Goal: Obtain resource: Download file/media

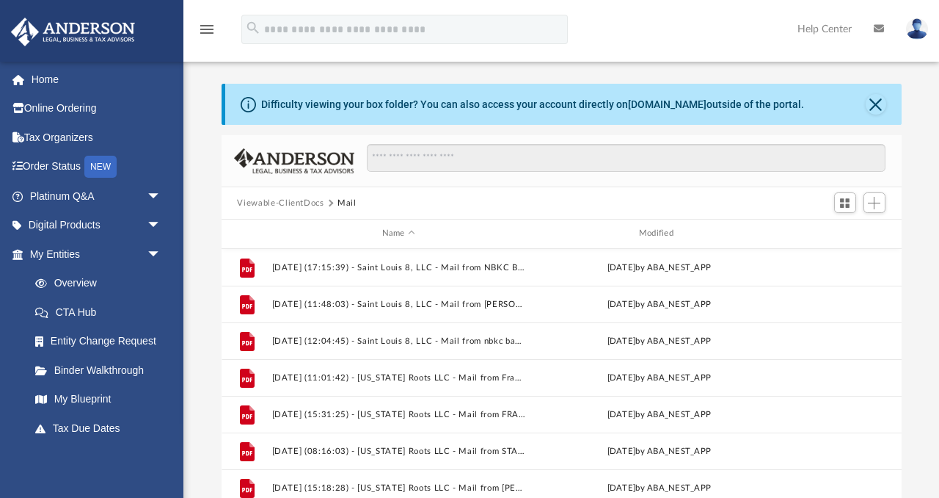
scroll to position [333, 680]
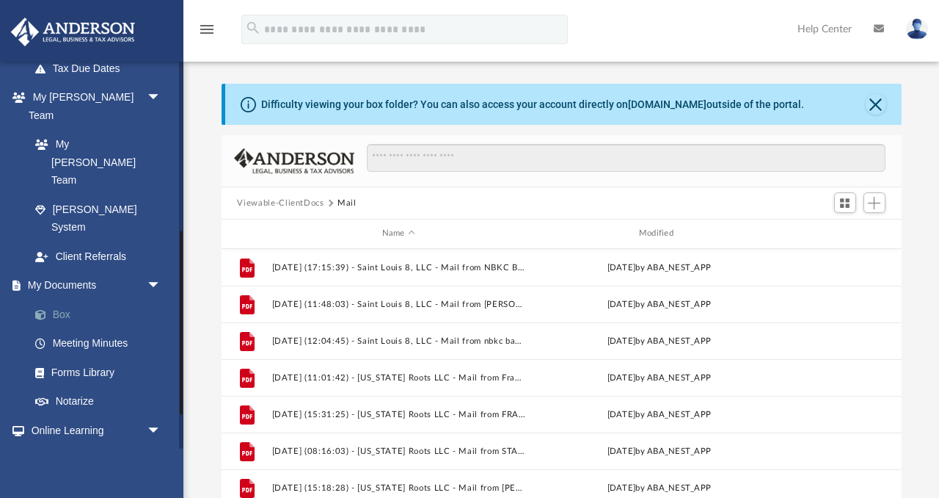
click at [57, 299] on link "Box" at bounding box center [102, 313] width 163 height 29
click at [70, 299] on link "Box" at bounding box center [102, 313] width 163 height 29
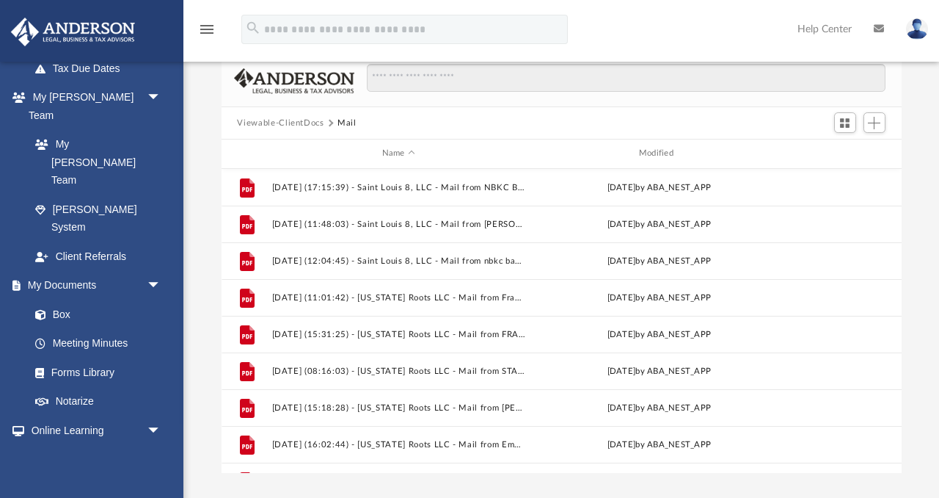
scroll to position [0, 0]
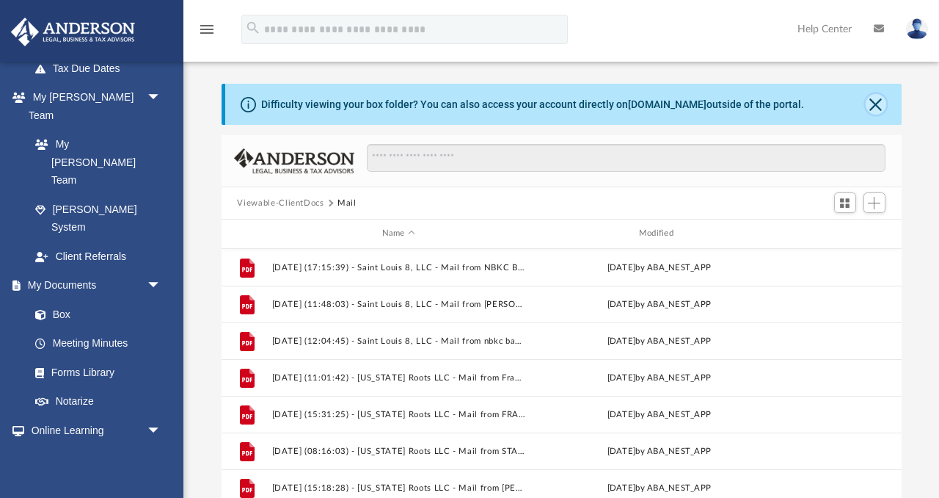
click at [879, 109] on button "Close" at bounding box center [876, 104] width 21 height 21
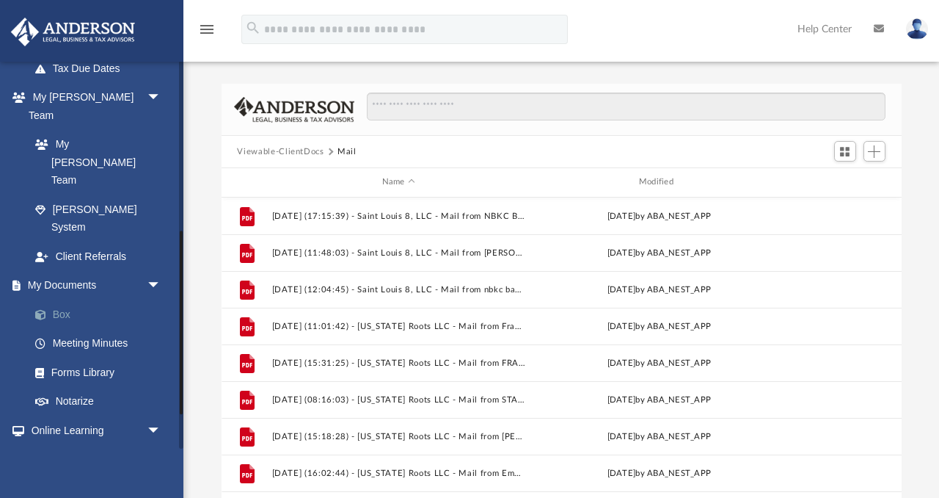
click at [61, 299] on link "Box" at bounding box center [102, 313] width 163 height 29
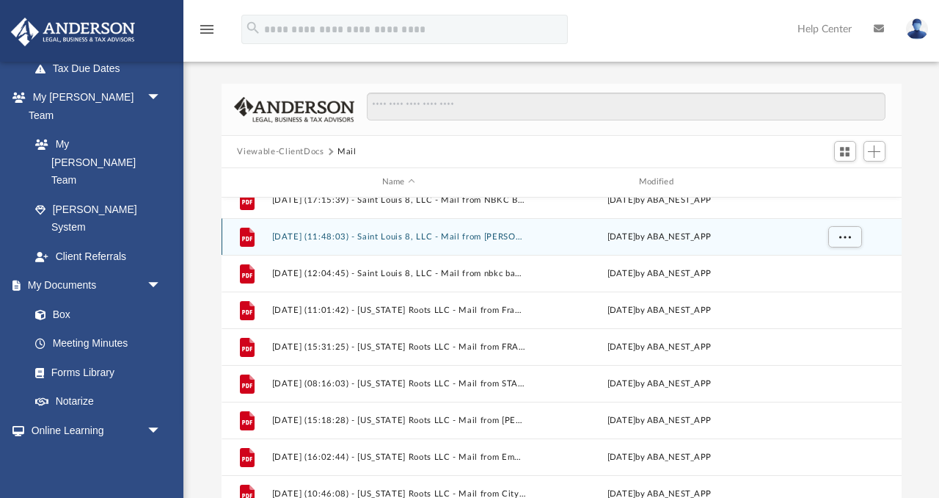
scroll to position [18, 0]
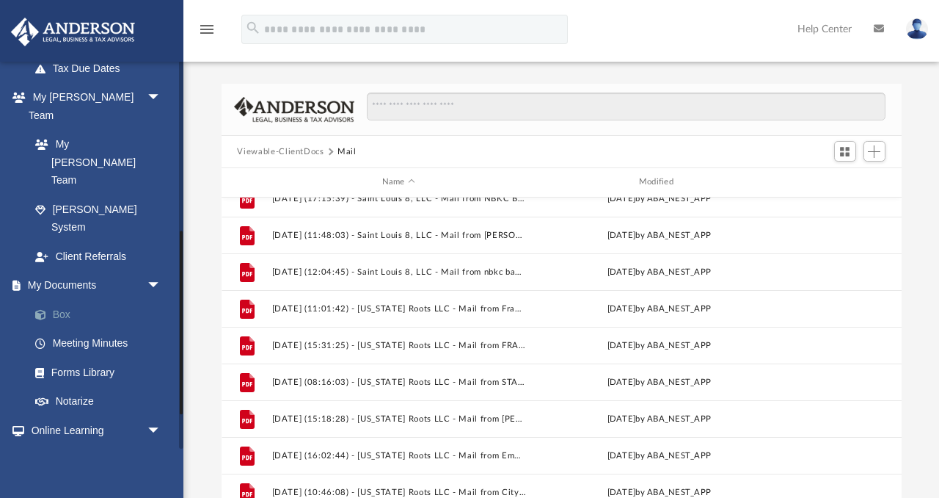
click at [54, 299] on link "Box" at bounding box center [102, 313] width 163 height 29
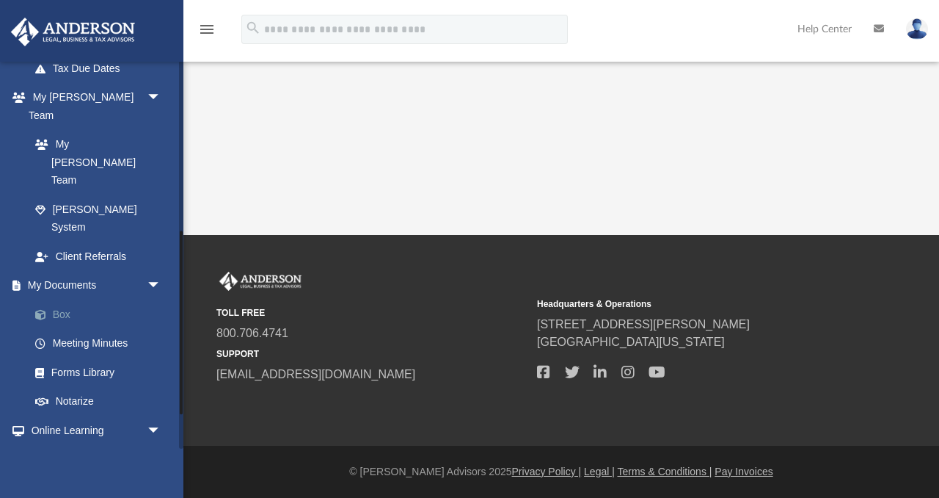
click at [87, 299] on link "Box" at bounding box center [102, 313] width 163 height 29
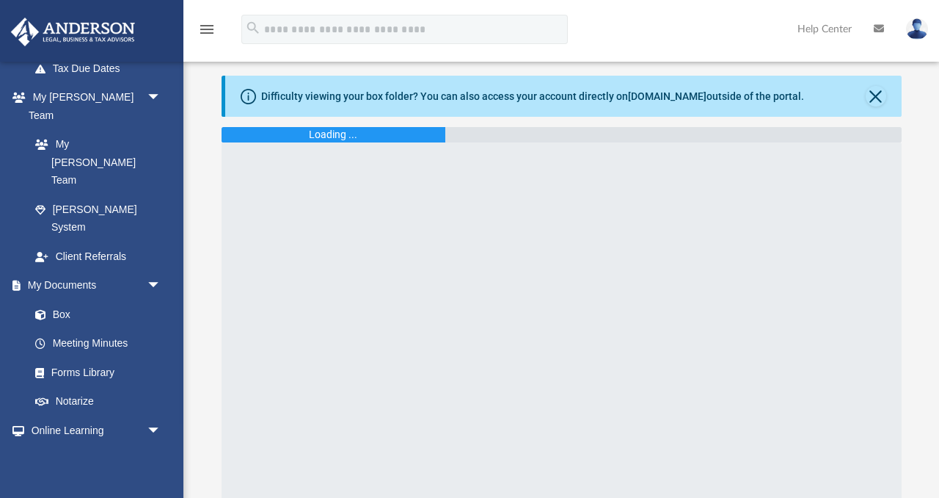
scroll to position [10, 0]
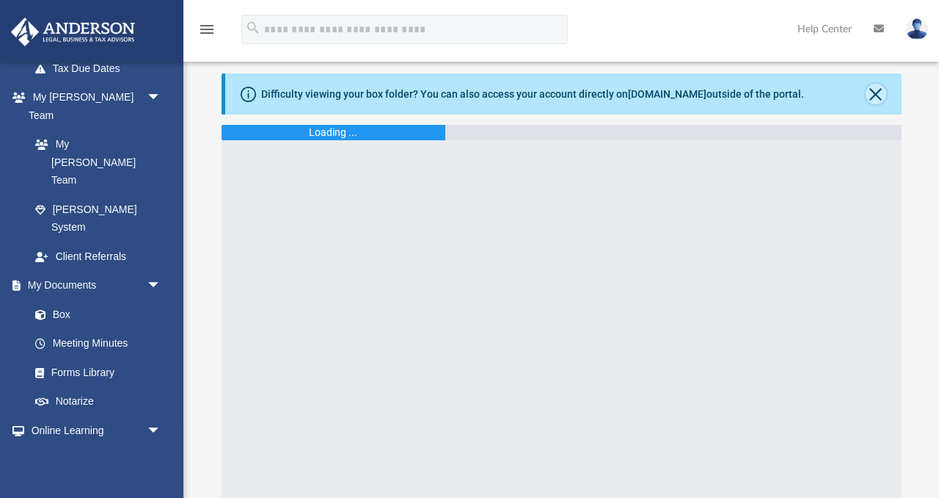
click at [876, 92] on button "Close" at bounding box center [876, 94] width 21 height 21
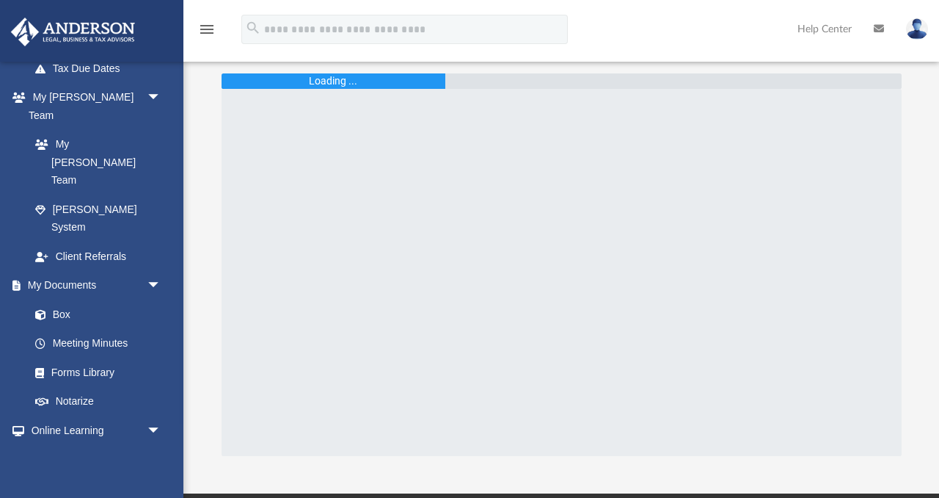
scroll to position [0, 0]
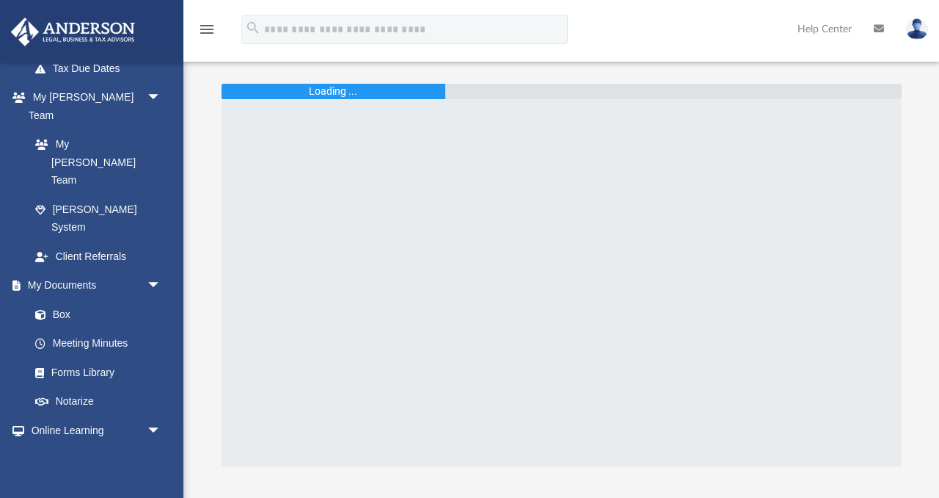
click at [584, 172] on div at bounding box center [562, 282] width 680 height 367
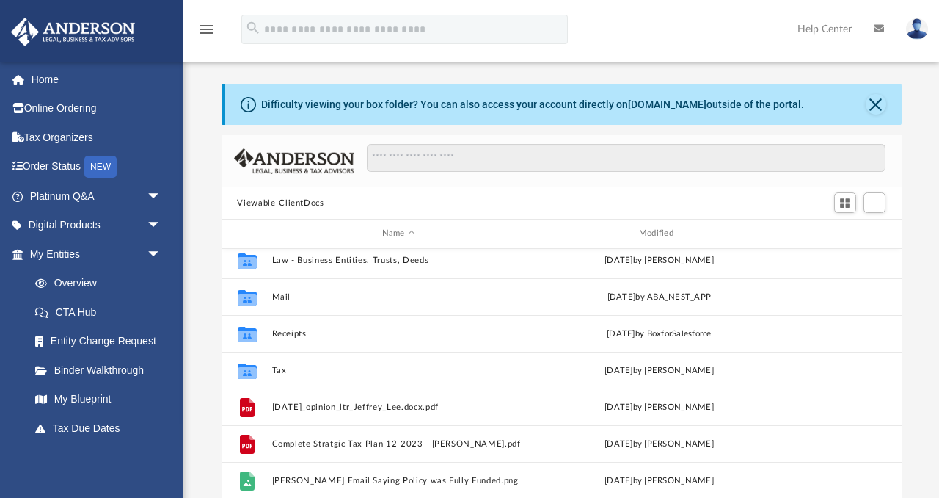
scroll to position [83, 0]
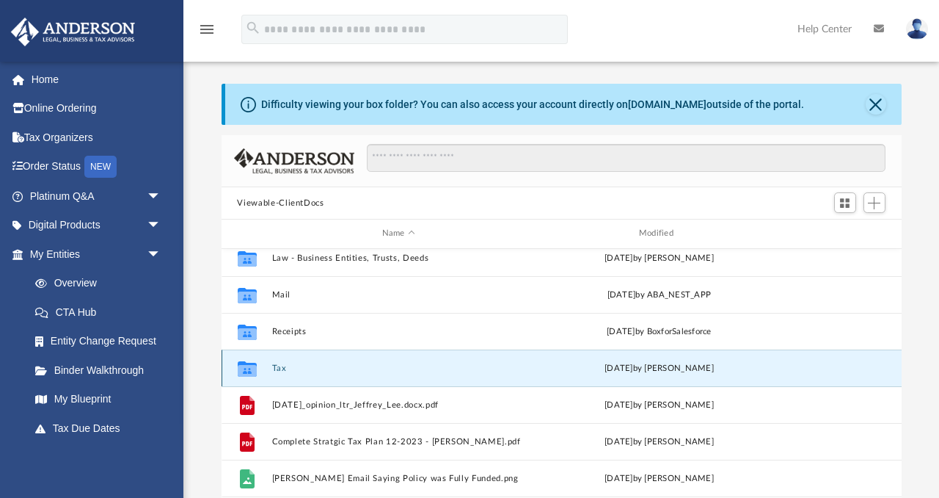
click at [277, 368] on button "Tax" at bounding box center [399, 368] width 254 height 10
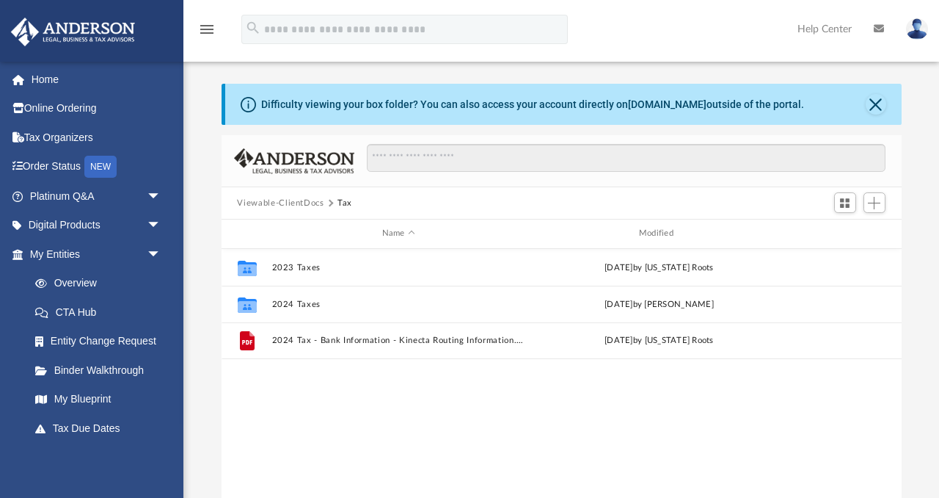
scroll to position [0, 0]
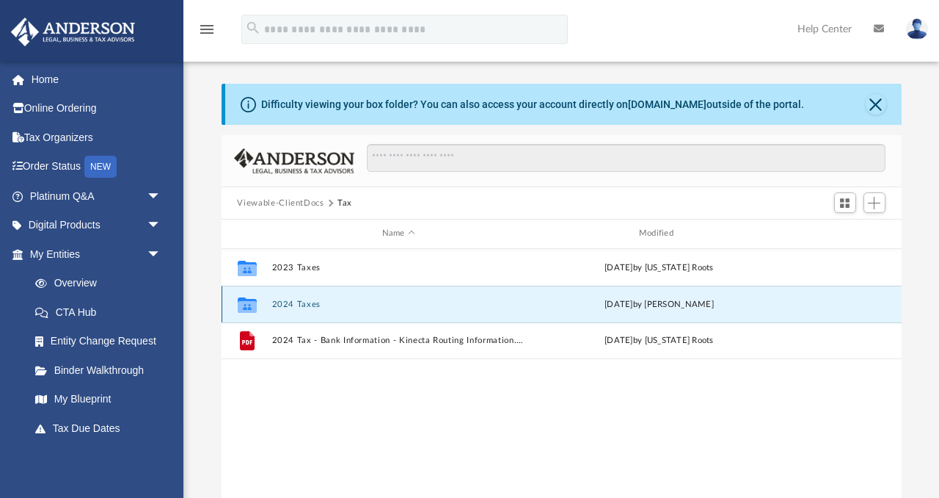
click at [314, 305] on button "2024 Taxes" at bounding box center [399, 304] width 254 height 10
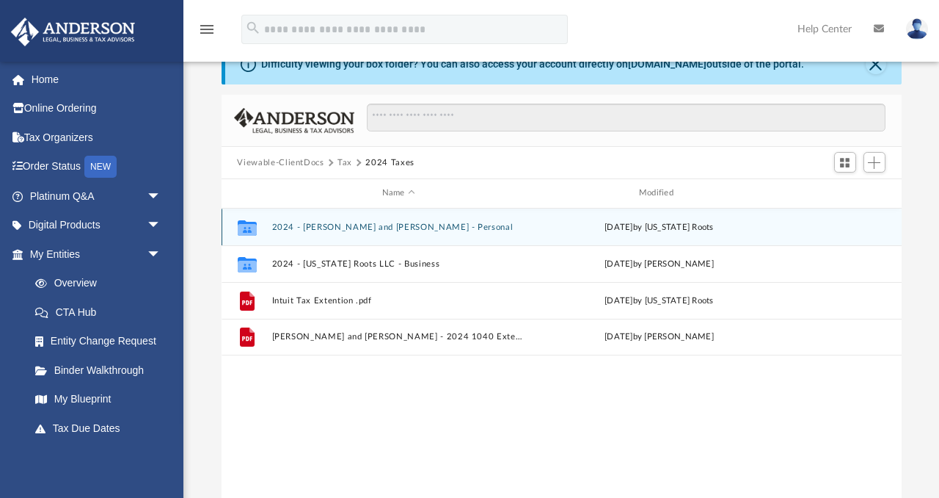
scroll to position [44, 0]
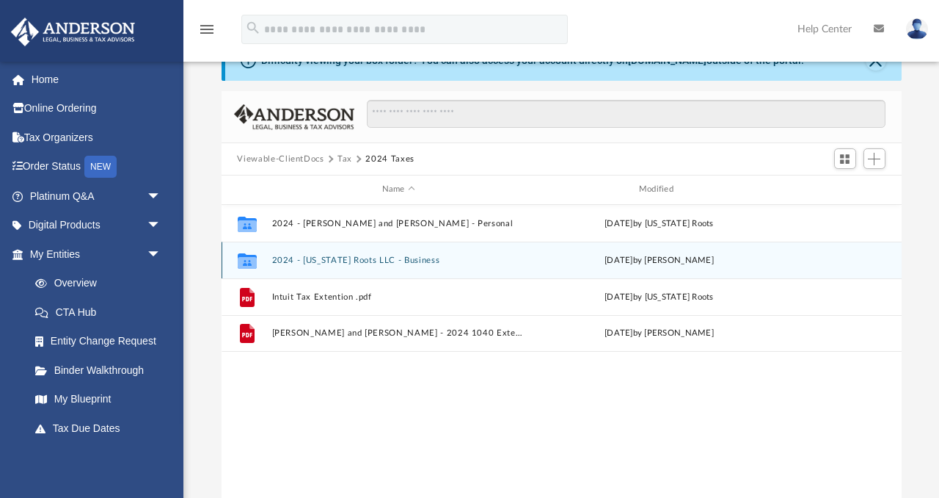
click at [376, 258] on button "2024 - [US_STATE] Roots LLC - Business" at bounding box center [399, 260] width 254 height 10
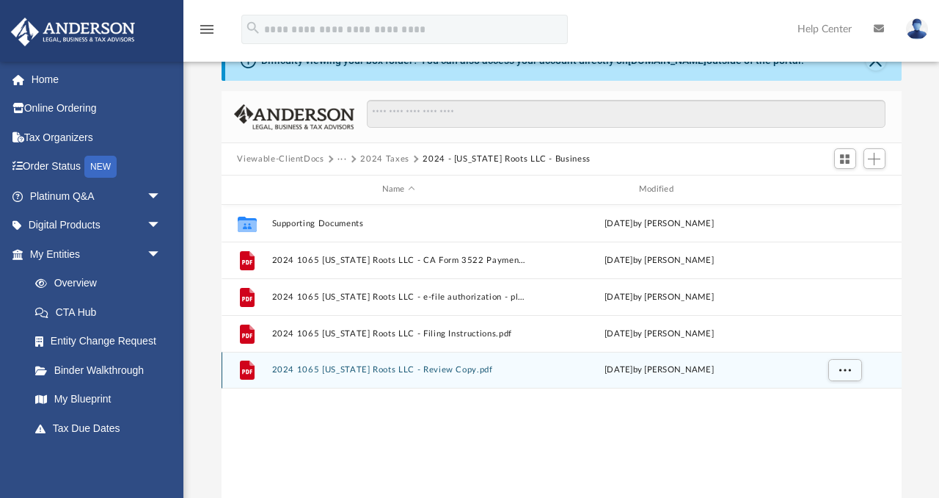
click at [426, 371] on button "2024 1065 [US_STATE] Roots LLC - Review Copy.pdf" at bounding box center [399, 370] width 254 height 10
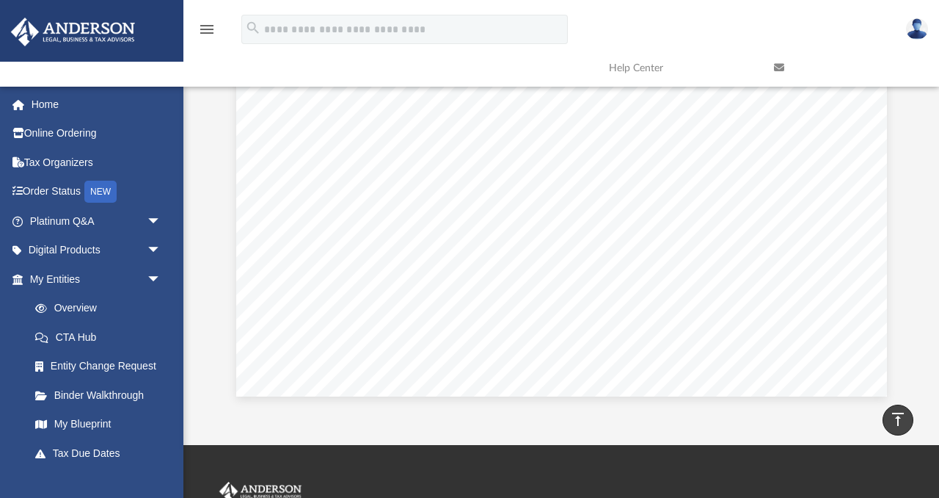
scroll to position [0, 0]
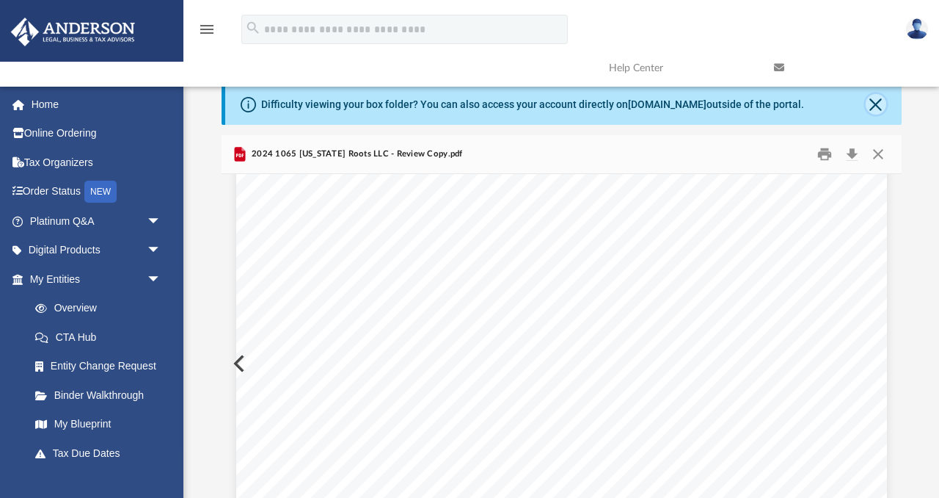
click at [881, 102] on button "Close" at bounding box center [876, 104] width 21 height 21
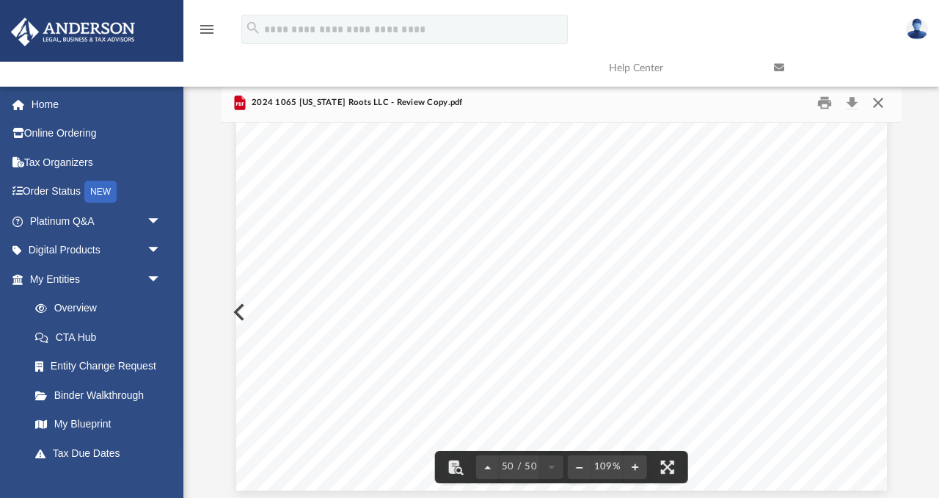
click at [887, 99] on button "Close" at bounding box center [878, 103] width 26 height 23
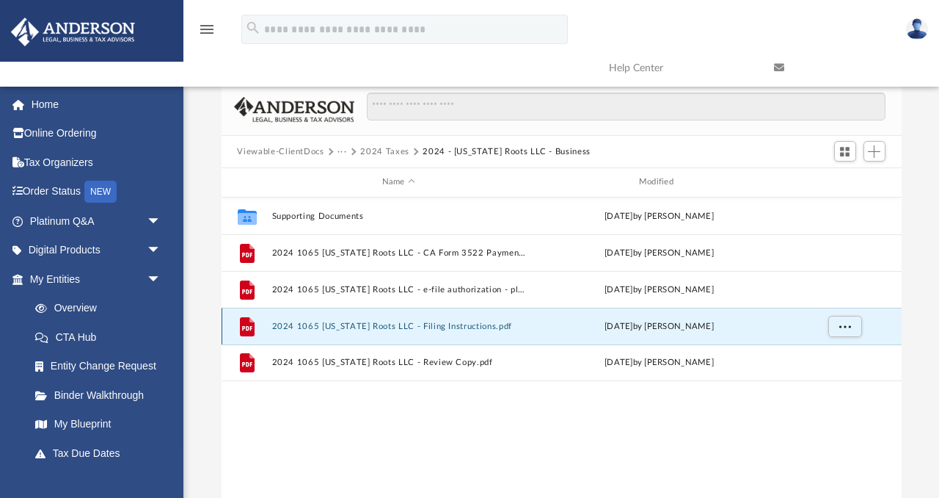
click at [414, 324] on button "2024 1065 [US_STATE] Roots LLC - Filing Instructions.pdf" at bounding box center [399, 326] width 254 height 10
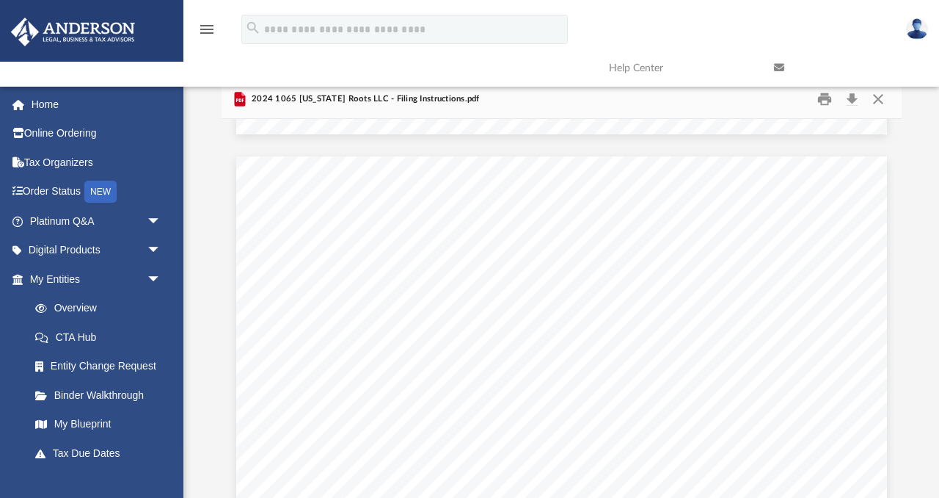
scroll to position [2565, 0]
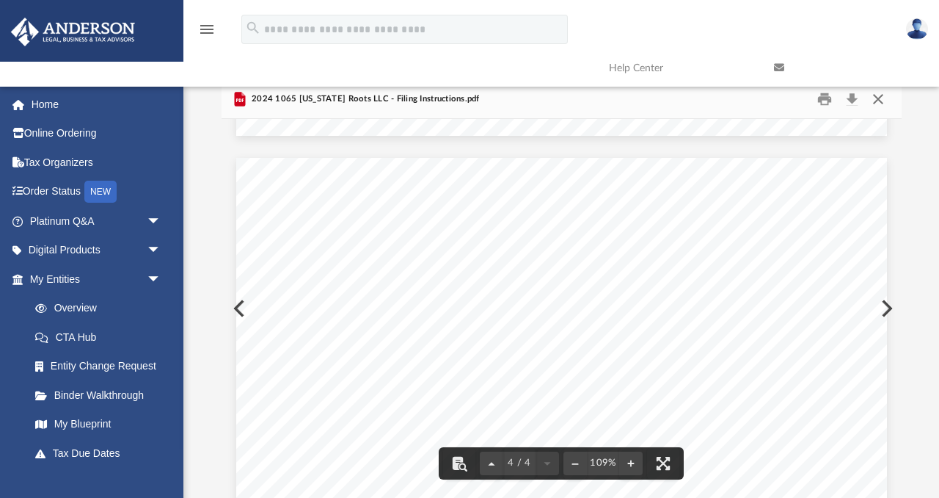
click at [874, 103] on button "Close" at bounding box center [878, 99] width 26 height 23
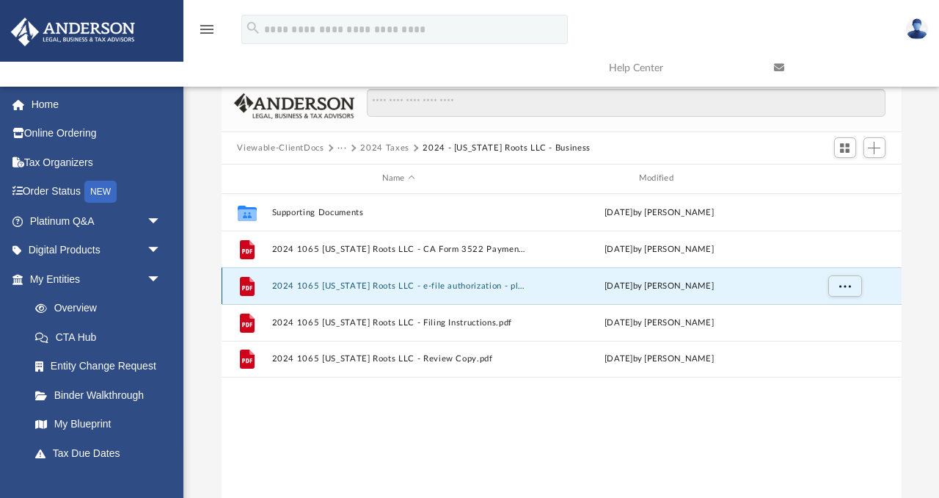
click at [398, 285] on button "2024 1065 [US_STATE] Roots LLC - e-file authorization - please sign.pdf" at bounding box center [399, 286] width 254 height 10
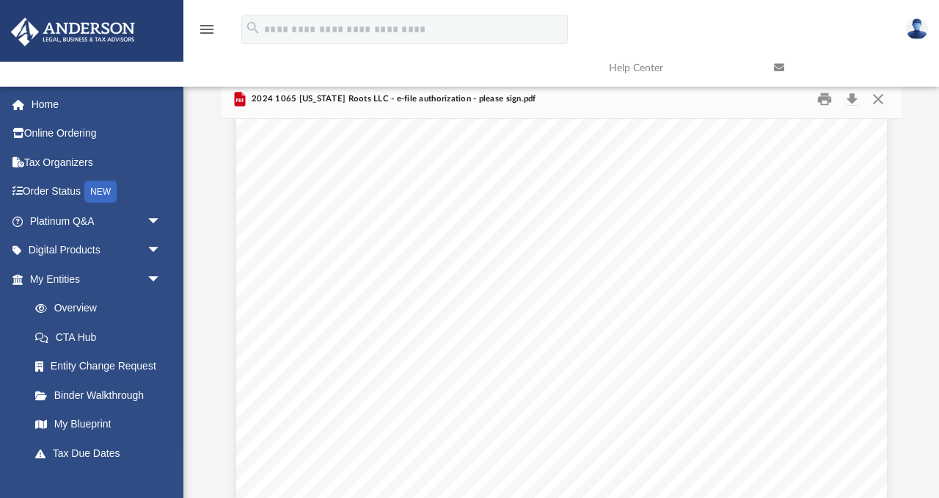
scroll to position [1220, 0]
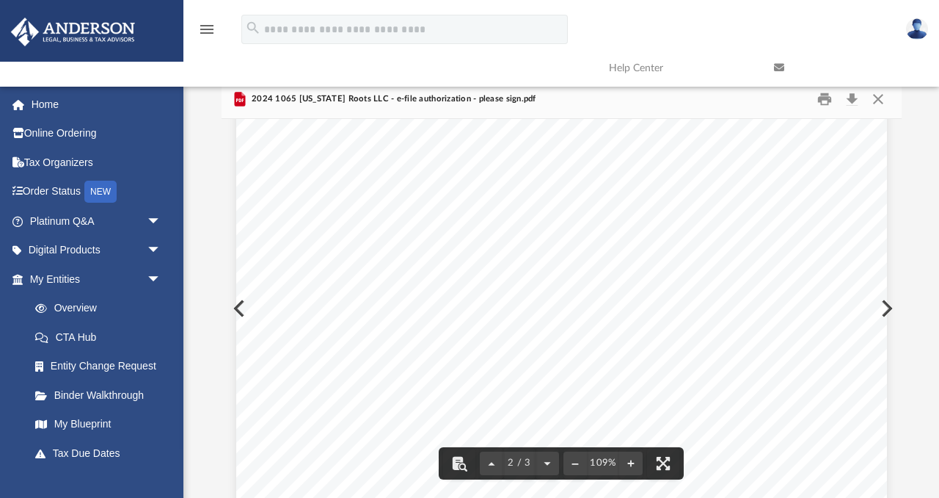
click at [361, 378] on span "Signature" at bounding box center [353, 381] width 26 height 7
click at [881, 99] on button "Close" at bounding box center [878, 99] width 26 height 23
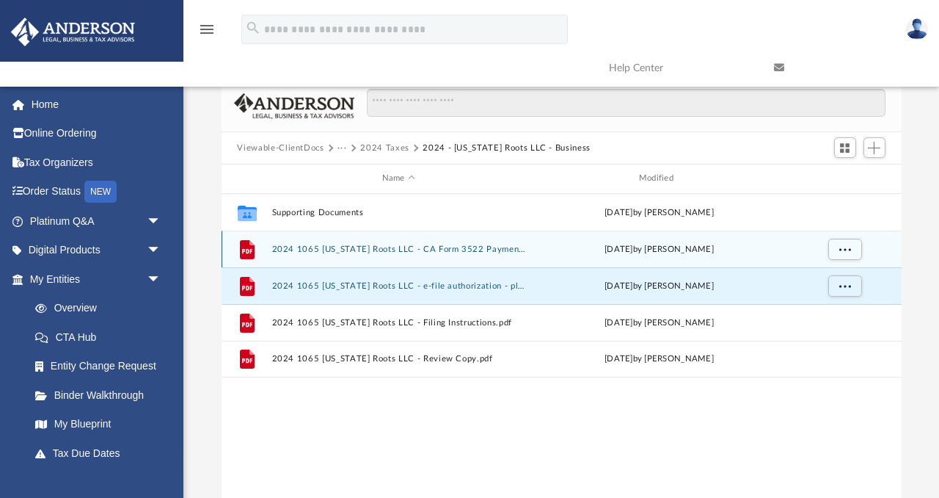
click at [415, 255] on div "File 2024 1065 [US_STATE] Roots LLC - [GEOGRAPHIC_DATA] Form 3522 Payment Vouch…" at bounding box center [562, 248] width 680 height 37
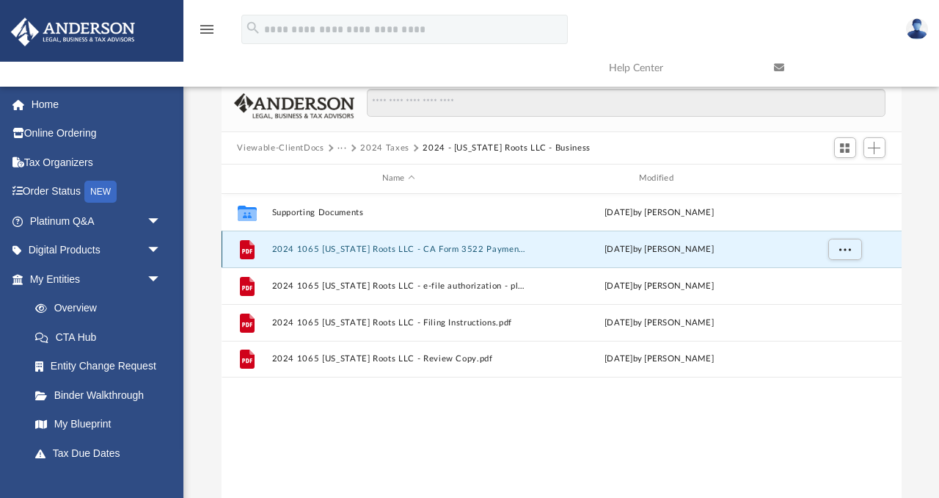
click at [415, 246] on button "2024 1065 [US_STATE] Roots LLC - CA Form 3522 Payment Voucher.pdf" at bounding box center [399, 249] width 254 height 10
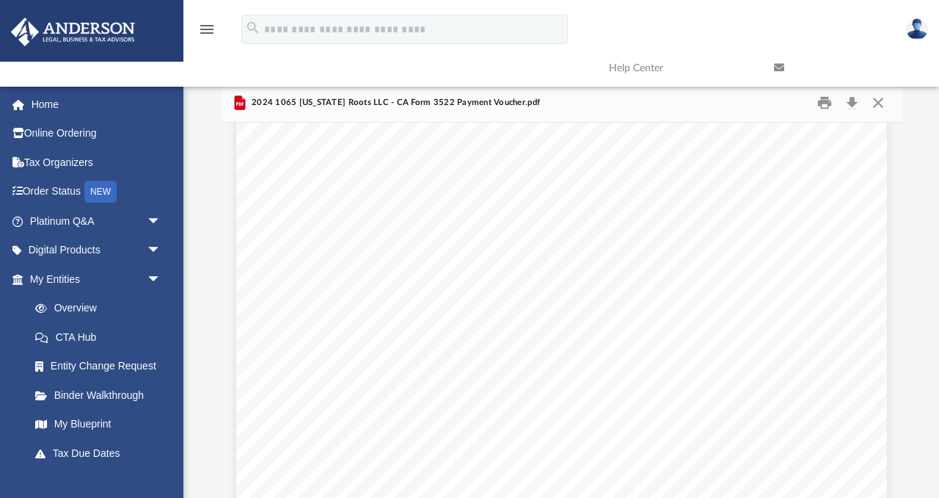
scroll to position [0, 0]
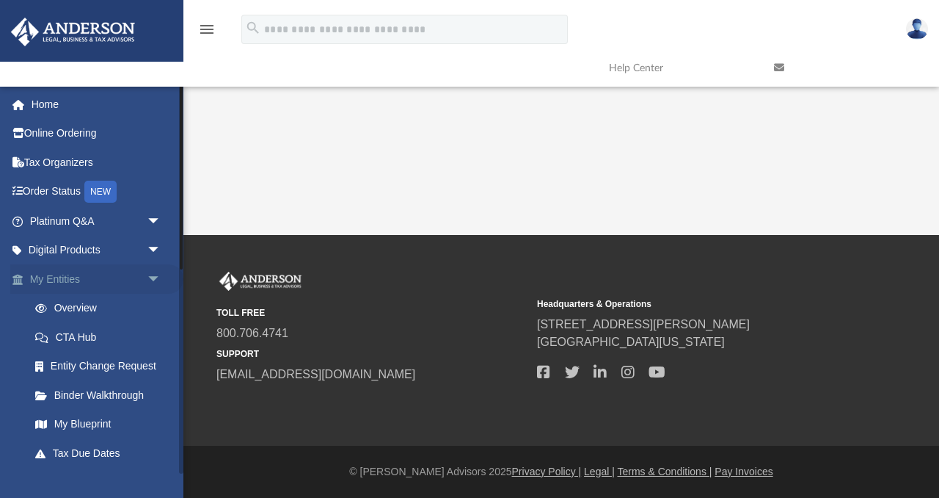
click at [149, 280] on span "arrow_drop_down" at bounding box center [161, 279] width 29 height 30
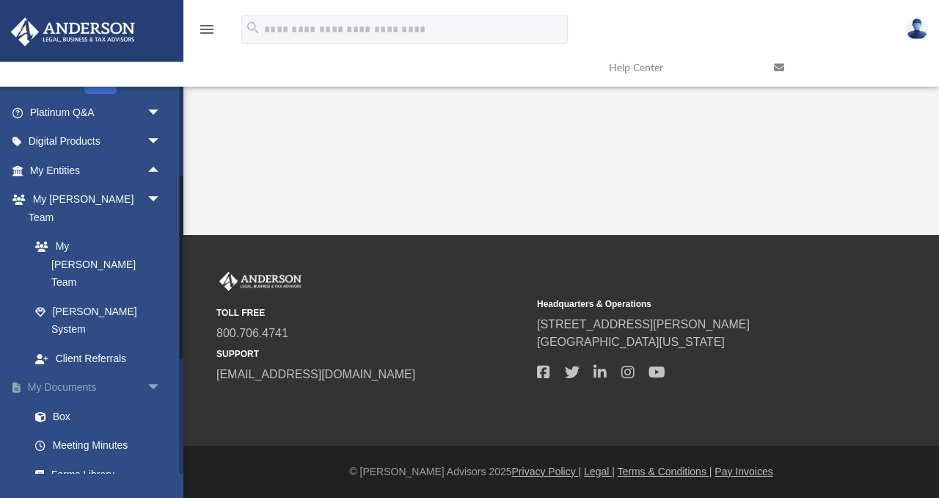
scroll to position [114, 0]
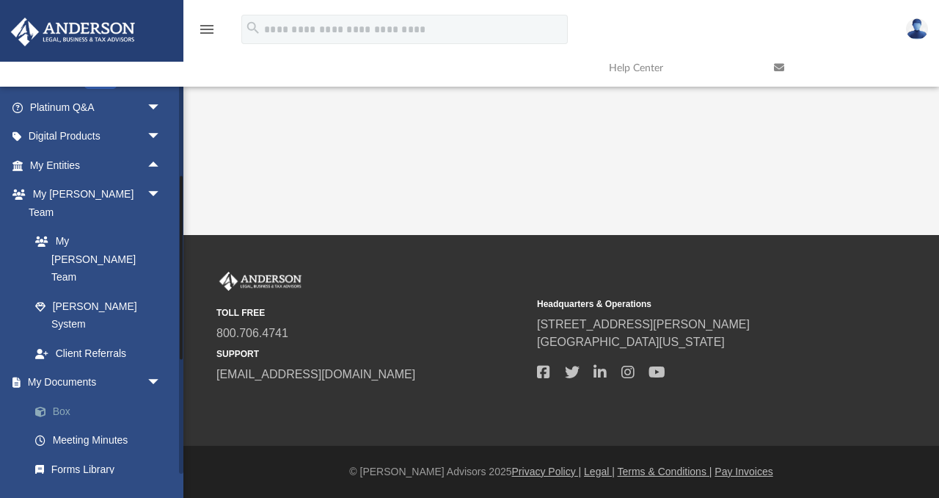
click at [70, 396] on link "Box" at bounding box center [102, 410] width 163 height 29
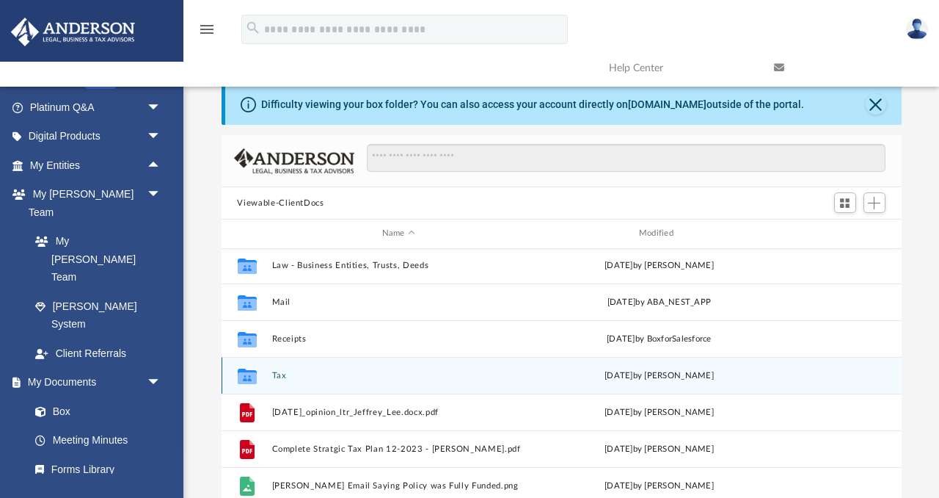
scroll to position [73, 0]
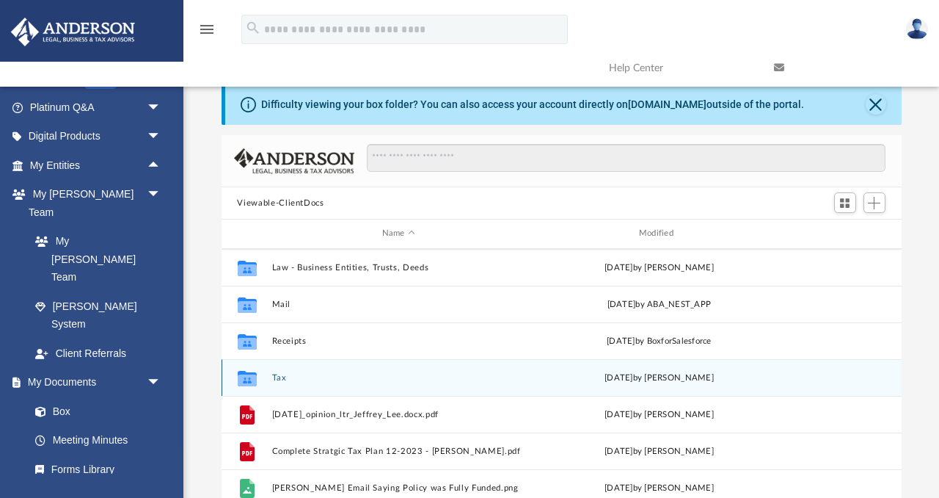
click at [278, 374] on button "Tax" at bounding box center [399, 378] width 254 height 10
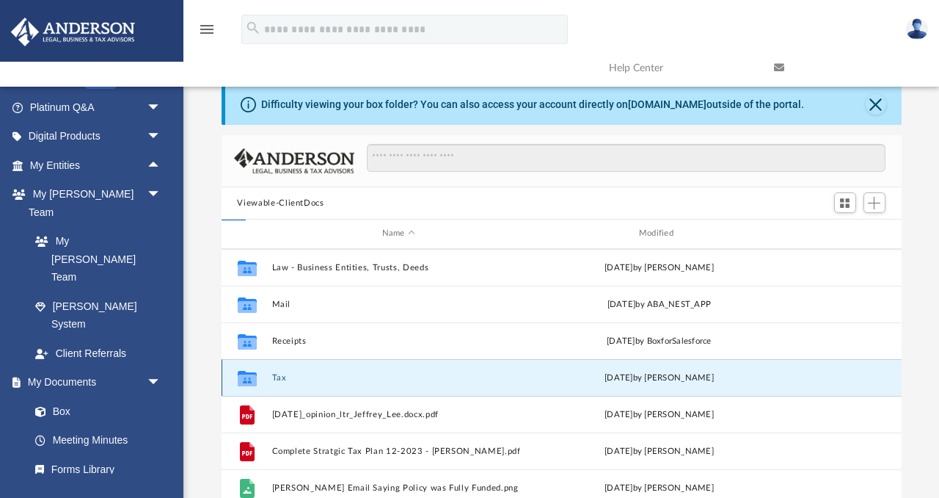
scroll to position [0, 0]
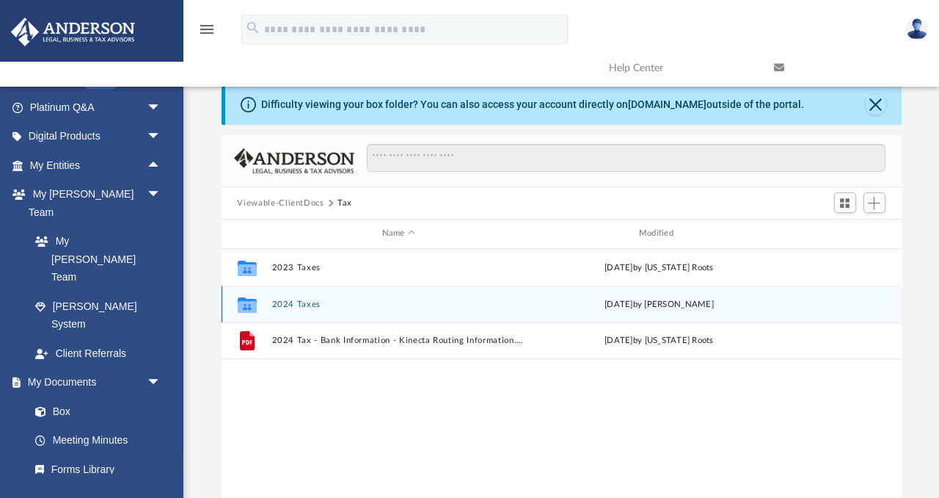
click at [302, 299] on button "2024 Taxes" at bounding box center [399, 304] width 254 height 10
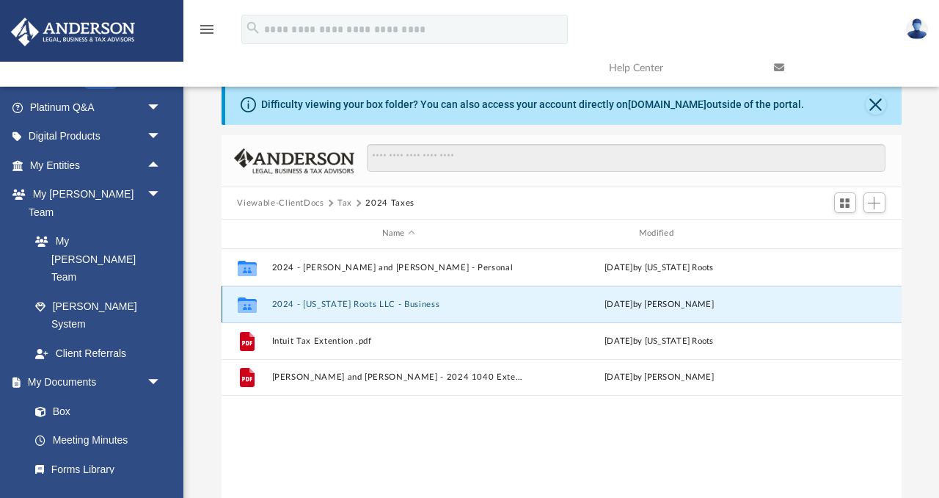
click at [371, 307] on button "2024 - [US_STATE] Roots LLC - Business" at bounding box center [399, 304] width 254 height 10
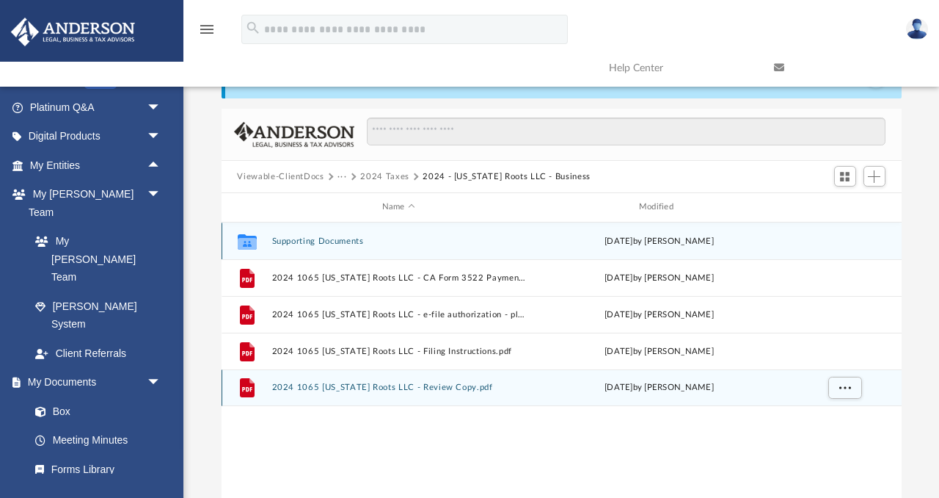
scroll to position [32, 0]
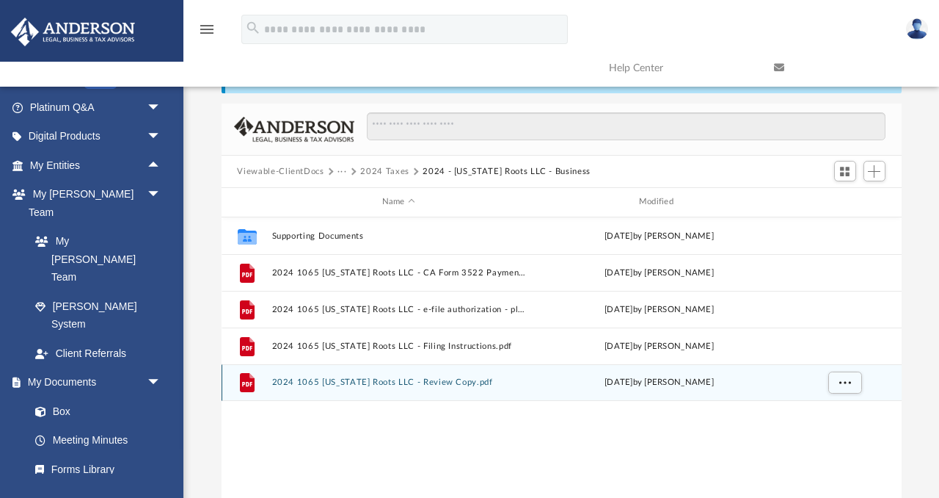
click at [398, 391] on div "File 2024 1065 [US_STATE] Roots LLC - Review Copy.pdf [DATE] by [PERSON_NAME]" at bounding box center [562, 382] width 680 height 37
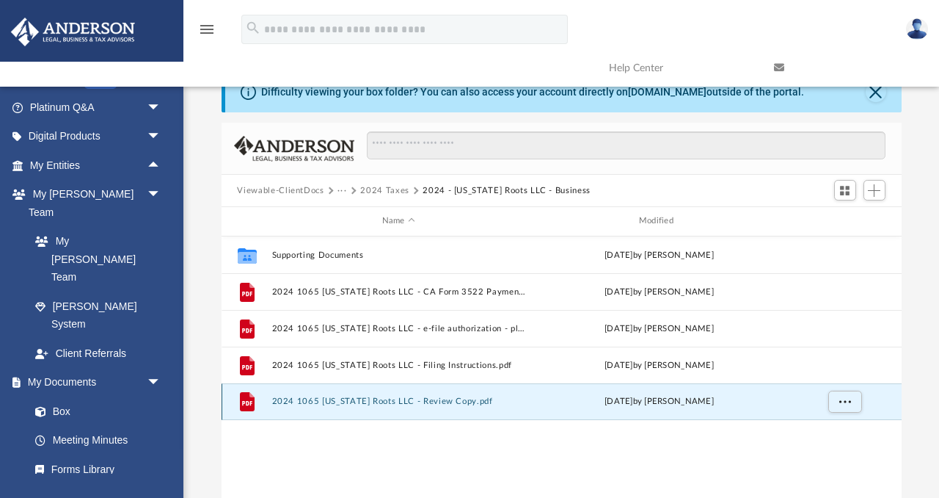
scroll to position [15, 0]
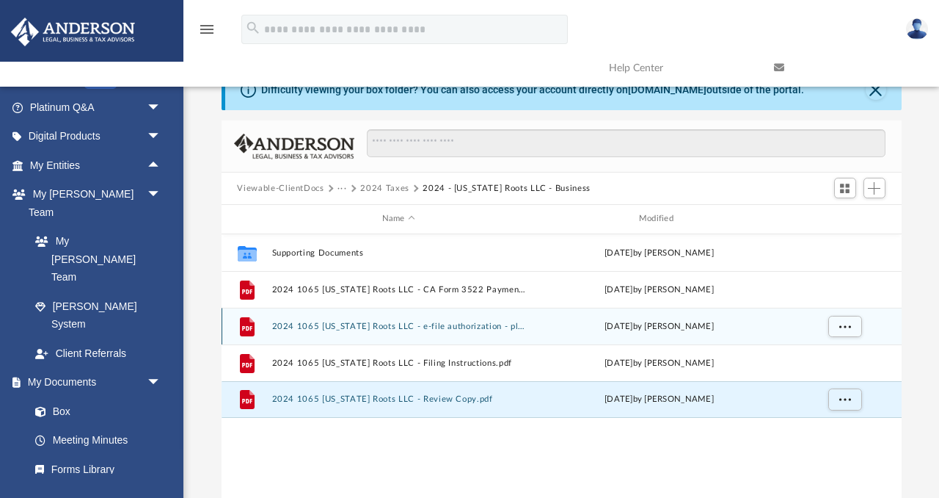
click at [443, 324] on button "2024 1065 [US_STATE] Roots LLC - e-file authorization - please sign.pdf" at bounding box center [399, 326] width 254 height 10
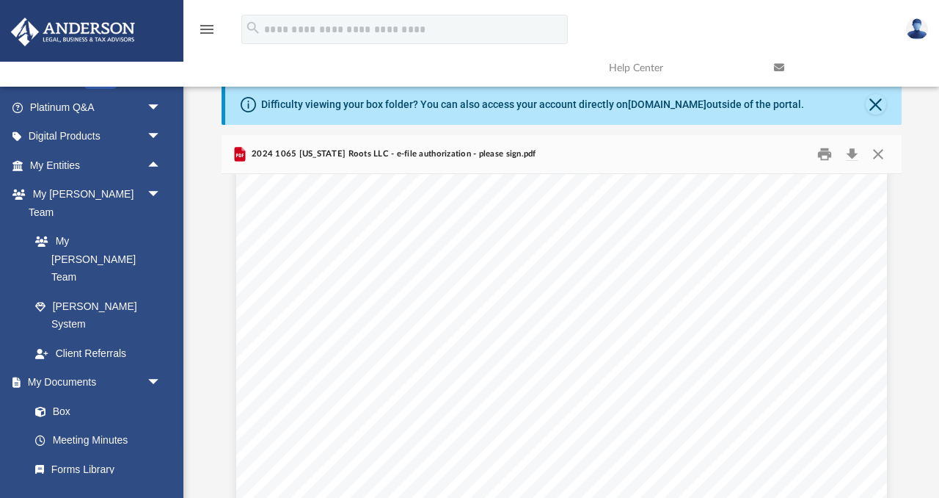
scroll to position [1006, 0]
click at [871, 95] on link at bounding box center [845, 68] width 165 height 58
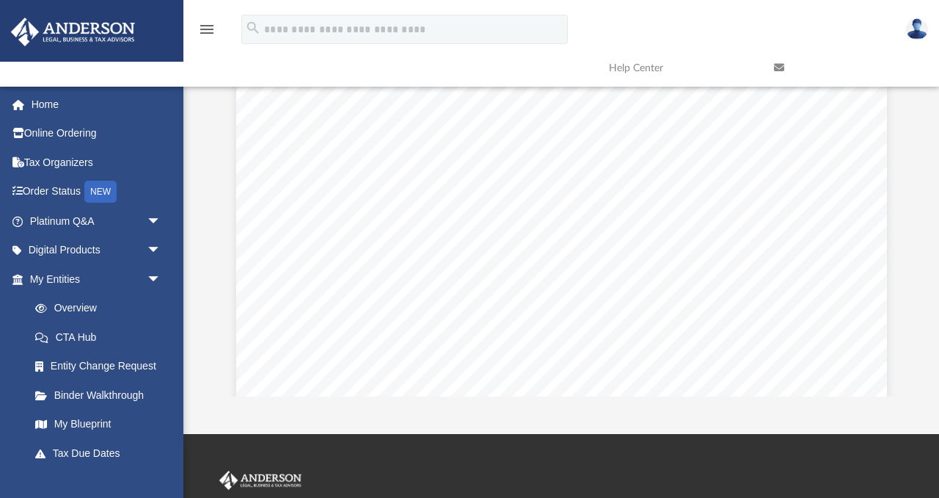
scroll to position [333, 680]
